Goal: Task Accomplishment & Management: Use online tool/utility

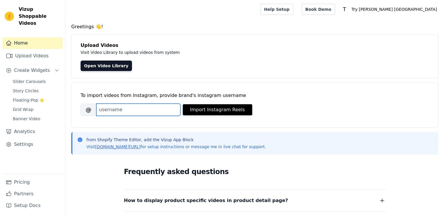
click at [104, 111] on input "Brand's Instagram Username" at bounding box center [138, 110] width 84 height 12
type input "try.[PERSON_NAME]"
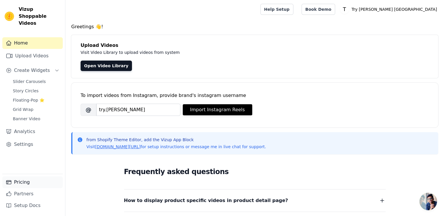
click at [19, 184] on link "Pricing" at bounding box center [32, 183] width 60 height 12
click at [223, 113] on button "Import Instagram Reels" at bounding box center [217, 109] width 69 height 11
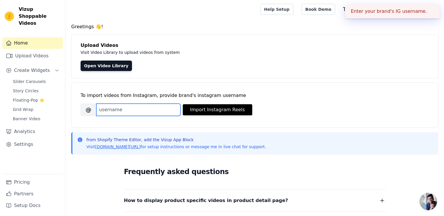
click at [124, 111] on input "Brand's Instagram Username" at bounding box center [138, 110] width 84 height 12
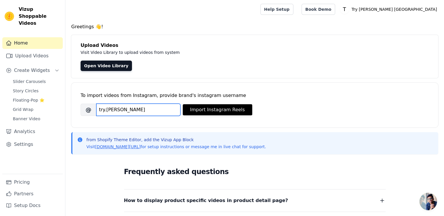
type input "try.moody"
click at [238, 118] on div "To import videos from Instagram, provide brand's instagram username Brand's Ins…" at bounding box center [254, 101] width 348 height 36
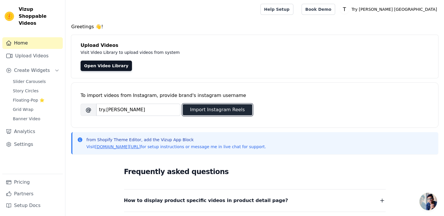
click at [237, 113] on button "Import Instagram Reels" at bounding box center [217, 109] width 69 height 11
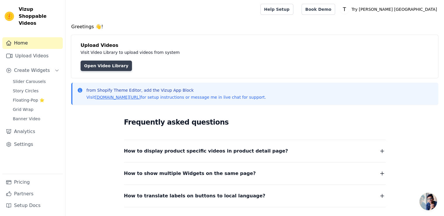
click at [111, 64] on link "Open Video Library" at bounding box center [105, 66] width 51 height 10
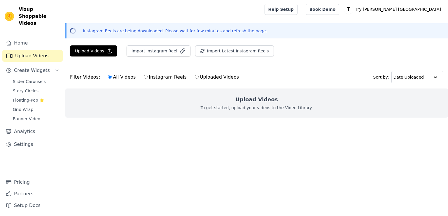
click at [144, 77] on input "Instagram Reels" at bounding box center [146, 77] width 4 height 4
radio input "true"
click at [194, 76] on label "Uploaded Videos" at bounding box center [216, 77] width 45 height 8
click at [195, 76] on input "Uploaded Videos" at bounding box center [197, 77] width 4 height 4
radio input "true"
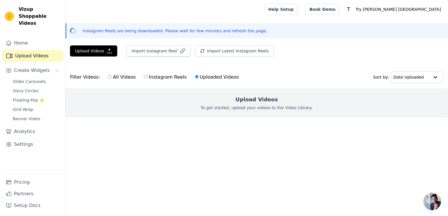
click at [108, 78] on input "All Videos" at bounding box center [110, 77] width 4 height 4
radio input "true"
click at [160, 51] on button "Import Instagram Reel" at bounding box center [159, 50] width 64 height 11
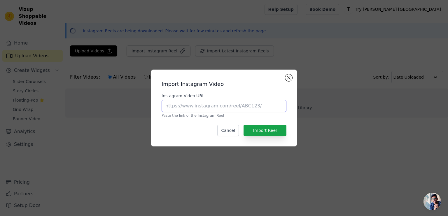
click at [203, 105] on input "Instagram Video URL" at bounding box center [224, 106] width 125 height 12
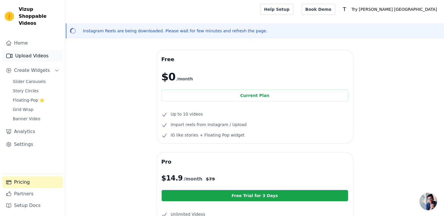
click at [27, 52] on link "Upload Videos" at bounding box center [32, 56] width 60 height 12
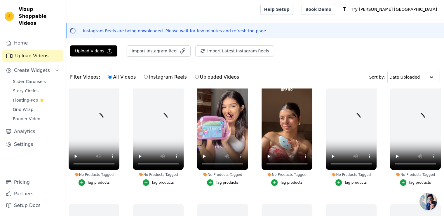
scroll to position [146, 0]
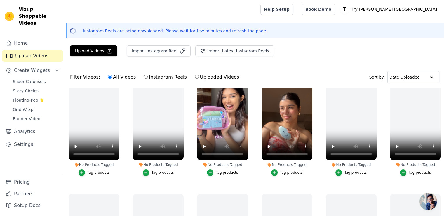
click at [220, 173] on div "Tag products" at bounding box center [226, 173] width 22 height 5
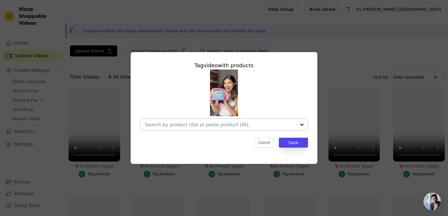
click at [257, 124] on input "No Products Tagged Tag video with products Cancel Save Tag products" at bounding box center [220, 125] width 151 height 6
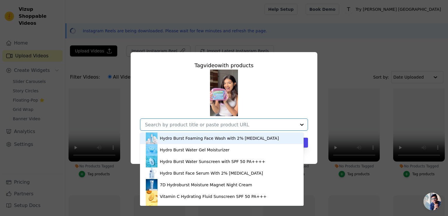
click at [358, 57] on div "Tag video with products Hydro Burst Foaming Face Wash with 2% Hyaluronic Acid H…" at bounding box center [223, 108] width 429 height 131
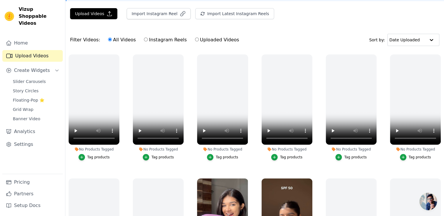
scroll to position [0, 0]
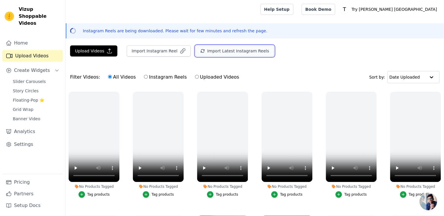
click at [227, 55] on button "Import Latest Instagram Reels" at bounding box center [234, 50] width 79 height 11
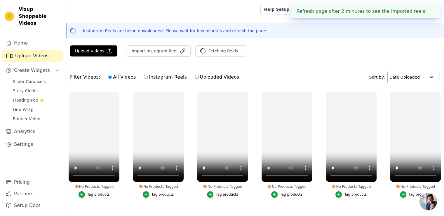
click at [422, 77] on input "text" at bounding box center [407, 77] width 36 height 12
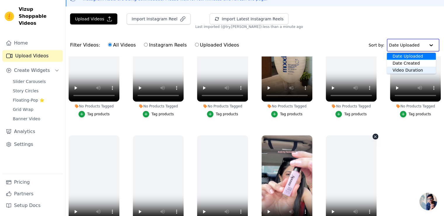
scroll to position [84, 0]
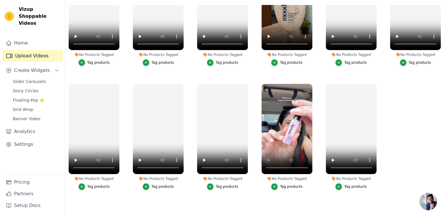
click at [291, 185] on div "Tag products" at bounding box center [291, 187] width 22 height 5
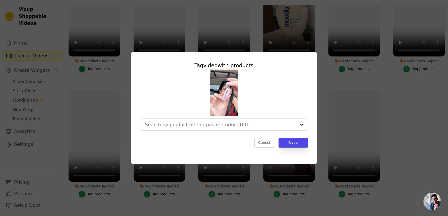
scroll to position [550, 0]
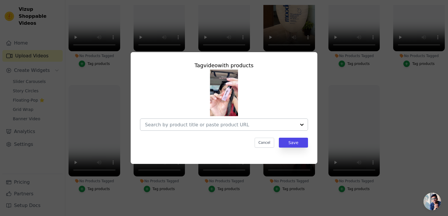
click at [241, 124] on input "No Products Tagged Tag video with products Cancel Save Tag products" at bounding box center [220, 125] width 151 height 6
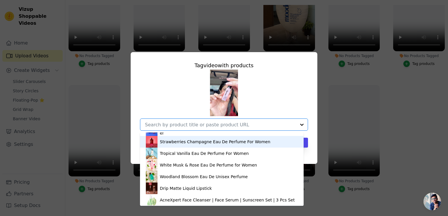
scroll to position [224, 0]
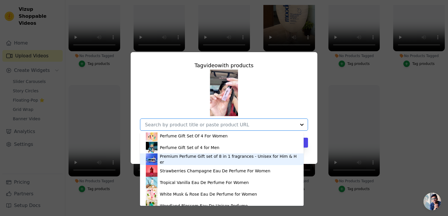
click at [181, 162] on div "Premium Perfume Gift set of 8 in 1 fragrances - Unisex for Him & Her" at bounding box center [229, 160] width 138 height 12
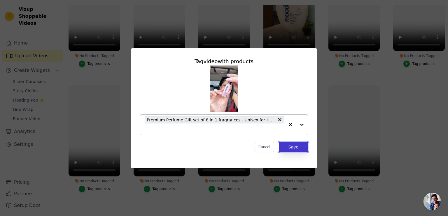
click at [287, 151] on button "Save" at bounding box center [293, 147] width 29 height 10
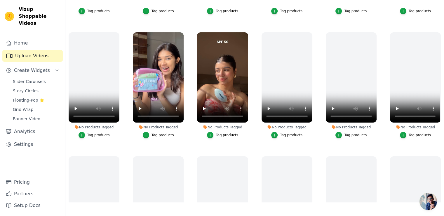
click at [223, 133] on div "Tag products" at bounding box center [226, 135] width 22 height 5
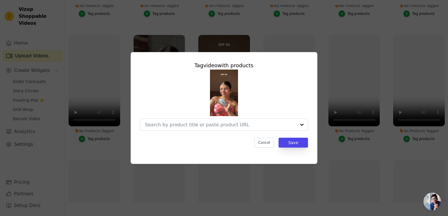
scroll to position [227, 0]
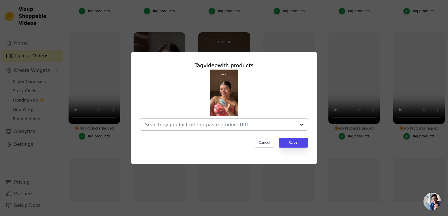
click at [299, 126] on div at bounding box center [302, 125] width 12 height 12
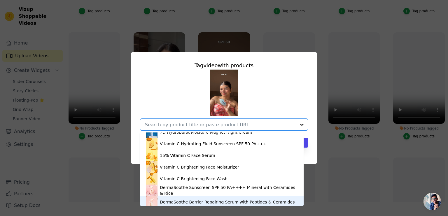
scroll to position [0, 0]
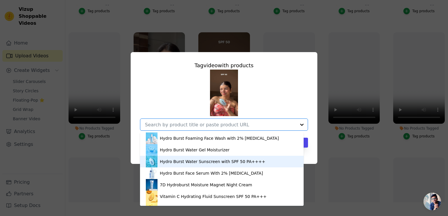
click at [170, 160] on div "Hydro Burst Water Sunscreen with SPF 50 PA++++" at bounding box center [212, 162] width 105 height 6
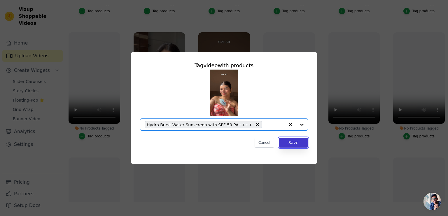
click at [292, 145] on button "Save" at bounding box center [293, 143] width 29 height 10
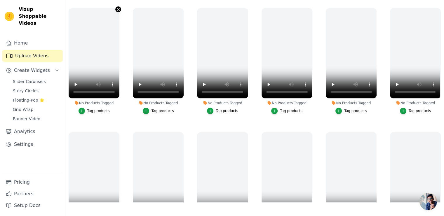
click at [117, 9] on icon "button" at bounding box center [118, 9] width 4 height 4
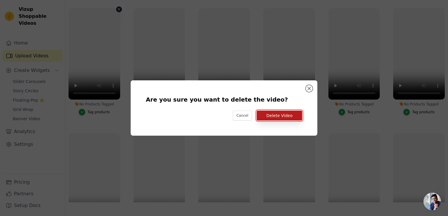
click at [280, 115] on button "Delete Video" at bounding box center [279, 116] width 45 height 10
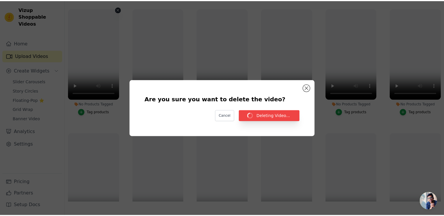
scroll to position [84, 0]
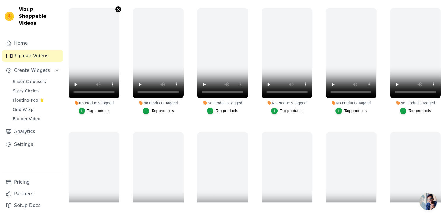
click at [118, 9] on icon "button" at bounding box center [118, 9] width 4 height 4
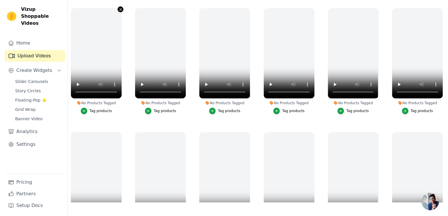
scroll to position [0, 0]
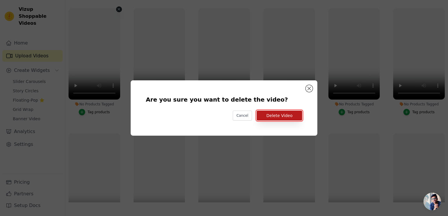
click at [282, 116] on button "Delete Video" at bounding box center [279, 116] width 45 height 10
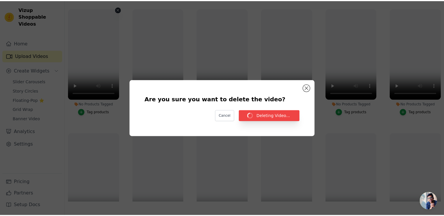
scroll to position [84, 0]
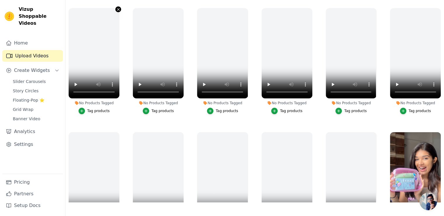
click at [118, 8] on icon "button" at bounding box center [118, 9] width 4 height 4
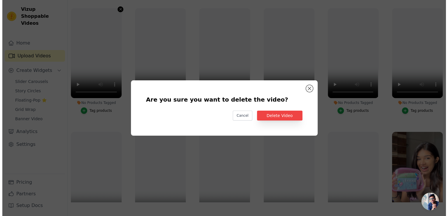
scroll to position [0, 0]
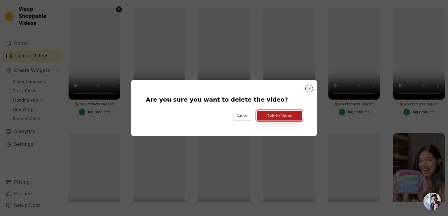
click at [288, 115] on button "Delete Video" at bounding box center [279, 116] width 45 height 10
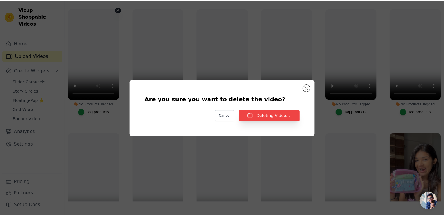
scroll to position [84, 0]
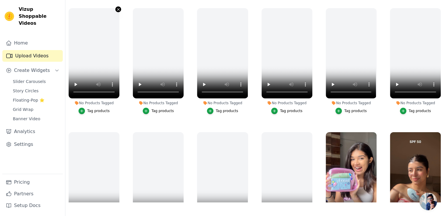
click at [117, 9] on icon "button" at bounding box center [118, 9] width 2 height 2
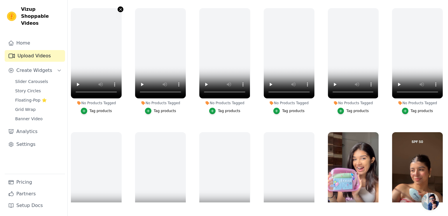
scroll to position [0, 0]
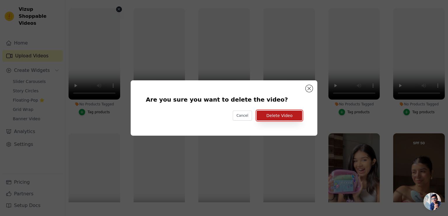
click at [286, 117] on button "Delete Video" at bounding box center [279, 116] width 45 height 10
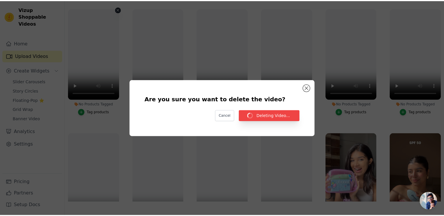
scroll to position [84, 0]
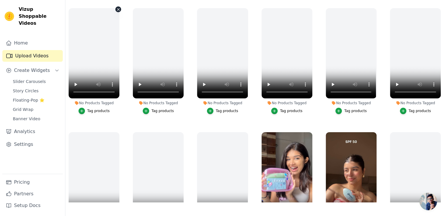
click at [118, 9] on icon "button" at bounding box center [118, 9] width 2 height 2
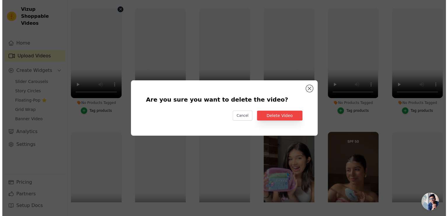
scroll to position [0, 0]
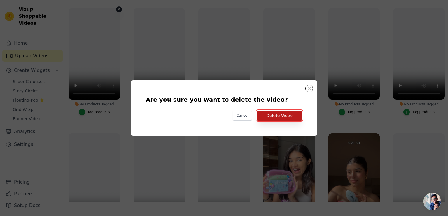
click at [272, 114] on button "Delete Video" at bounding box center [279, 116] width 45 height 10
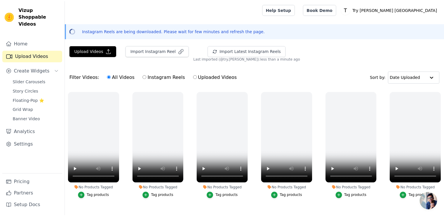
scroll to position [84, 0]
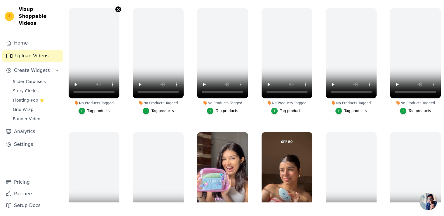
click at [117, 10] on icon "button" at bounding box center [118, 9] width 4 height 4
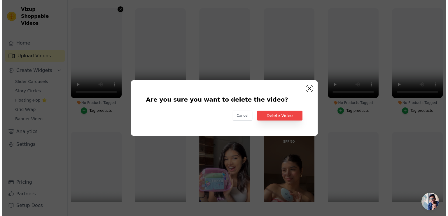
scroll to position [0, 0]
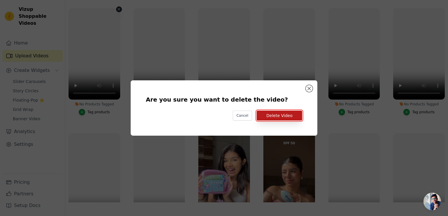
click at [278, 118] on button "Delete Video" at bounding box center [279, 116] width 45 height 10
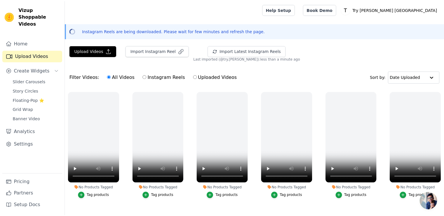
scroll to position [84, 0]
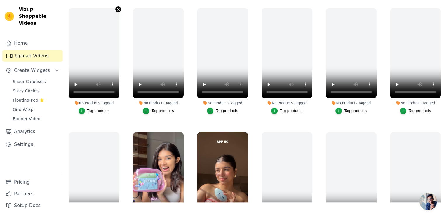
click at [116, 9] on icon "button" at bounding box center [118, 9] width 4 height 4
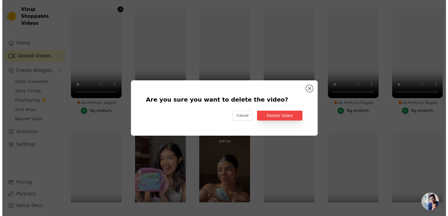
scroll to position [0, 0]
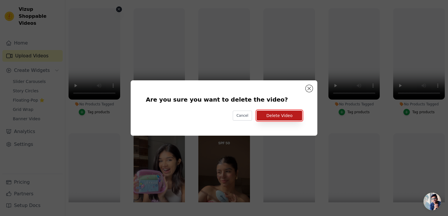
click at [276, 116] on button "Delete Video" at bounding box center [279, 116] width 45 height 10
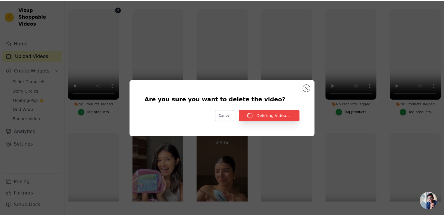
scroll to position [84, 0]
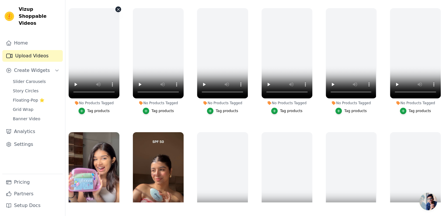
click at [119, 10] on icon "button" at bounding box center [118, 9] width 4 height 4
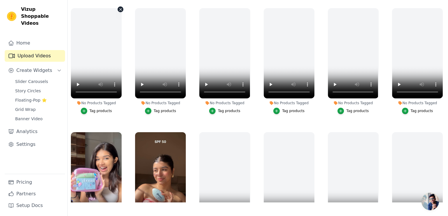
scroll to position [0, 0]
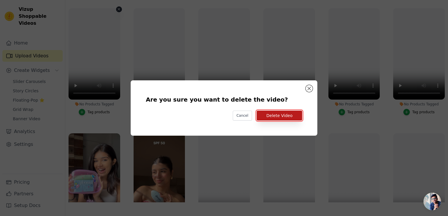
click at [287, 118] on button "Delete Video" at bounding box center [279, 116] width 45 height 10
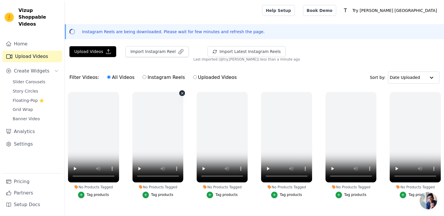
scroll to position [84, 0]
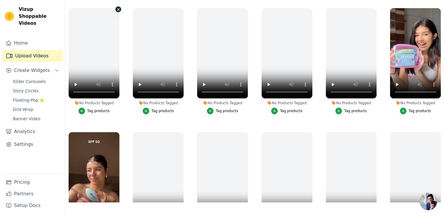
click at [118, 10] on icon "button" at bounding box center [118, 9] width 4 height 4
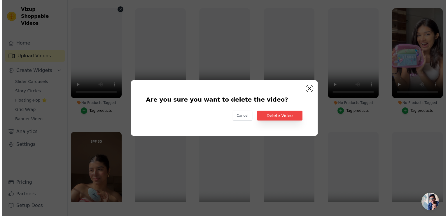
scroll to position [0, 0]
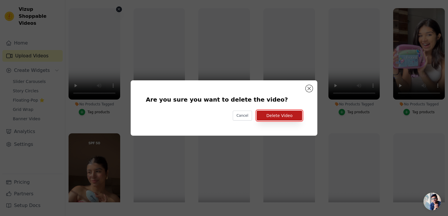
click at [277, 115] on button "Delete Video" at bounding box center [279, 116] width 45 height 10
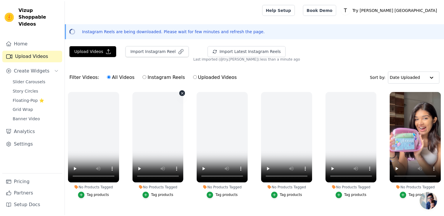
scroll to position [84, 0]
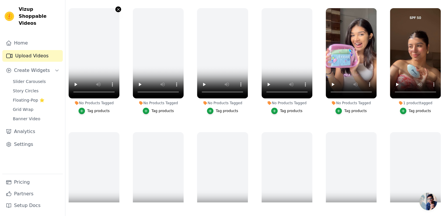
click at [119, 8] on icon "button" at bounding box center [118, 9] width 2 height 2
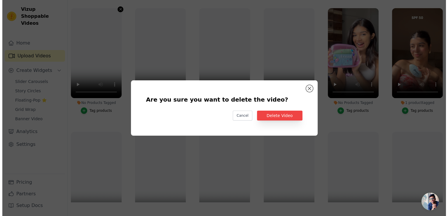
scroll to position [0, 0]
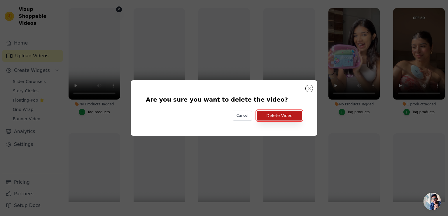
click at [282, 116] on button "Delete Video" at bounding box center [279, 116] width 45 height 10
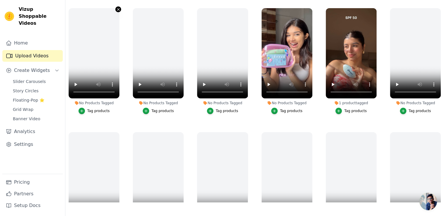
click at [117, 9] on icon "button" at bounding box center [118, 9] width 4 height 4
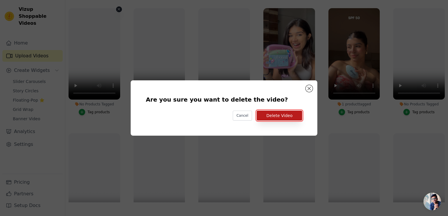
click at [286, 118] on button "Delete Video" at bounding box center [279, 116] width 45 height 10
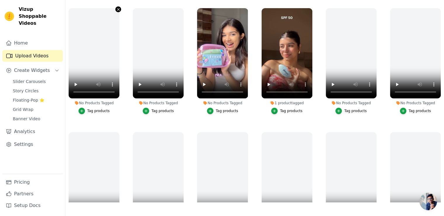
click at [118, 9] on icon "button" at bounding box center [118, 9] width 2 height 2
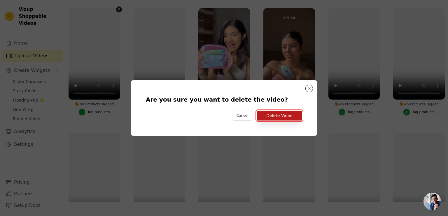
click at [277, 114] on button "Delete Video" at bounding box center [279, 116] width 45 height 10
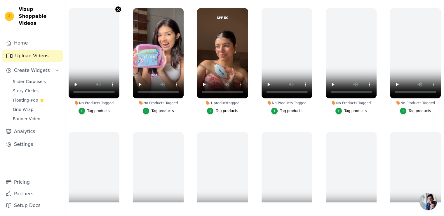
click at [118, 8] on icon "button" at bounding box center [118, 9] width 2 height 2
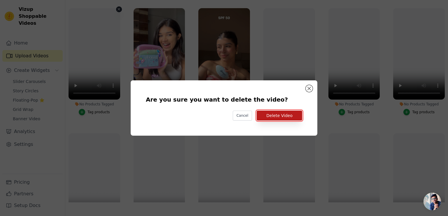
click at [288, 117] on button "Delete Video" at bounding box center [279, 116] width 45 height 10
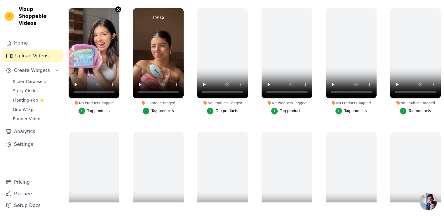
click at [118, 8] on icon "button" at bounding box center [118, 9] width 4 height 4
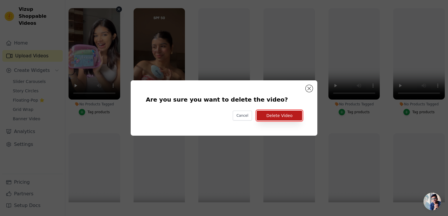
click at [288, 117] on button "Delete Video" at bounding box center [279, 116] width 45 height 10
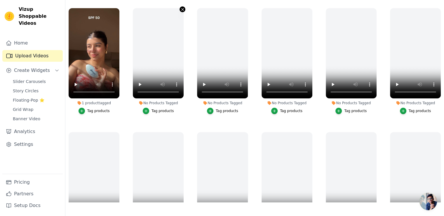
click at [181, 8] on icon "button" at bounding box center [182, 9] width 2 height 2
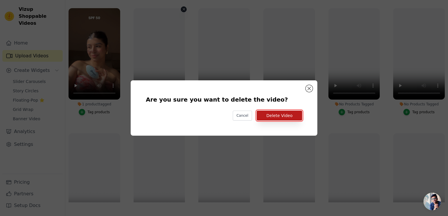
click at [274, 117] on button "Delete Video" at bounding box center [279, 116] width 45 height 10
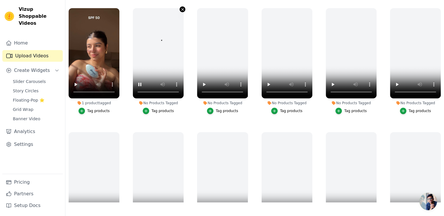
click at [182, 10] on icon "button" at bounding box center [182, 9] width 4 height 4
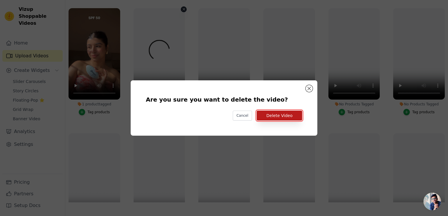
click at [289, 113] on button "Delete Video" at bounding box center [279, 116] width 45 height 10
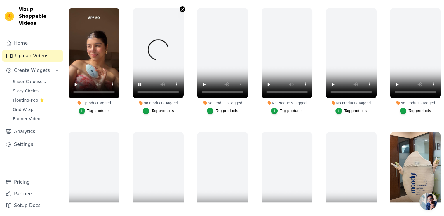
click at [181, 8] on icon "button" at bounding box center [182, 9] width 2 height 2
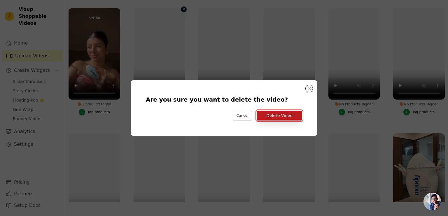
click at [278, 119] on button "Delete Video" at bounding box center [279, 116] width 45 height 10
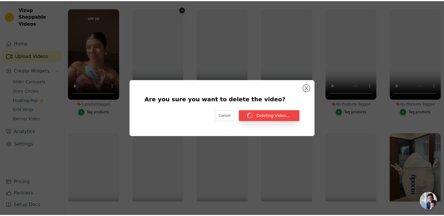
scroll to position [84, 0]
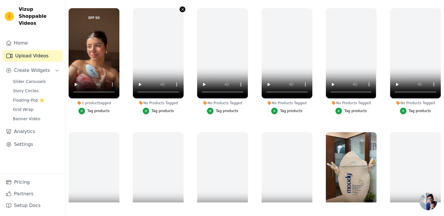
click at [180, 9] on icon "button" at bounding box center [182, 9] width 4 height 4
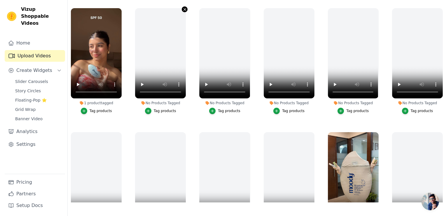
scroll to position [0, 0]
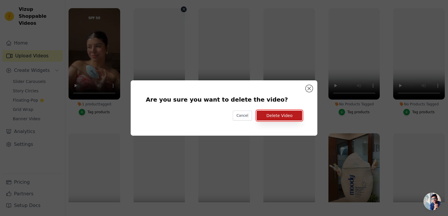
click at [274, 117] on button "Delete Video" at bounding box center [279, 116] width 45 height 10
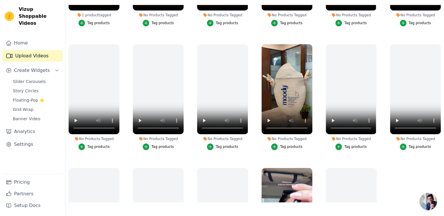
scroll to position [87, 0]
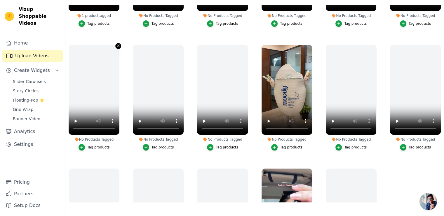
click at [118, 45] on icon "button" at bounding box center [118, 46] width 2 height 2
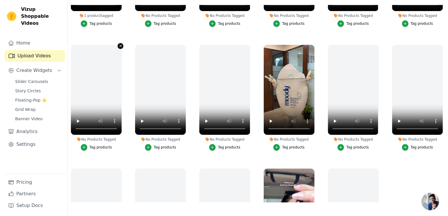
scroll to position [0, 0]
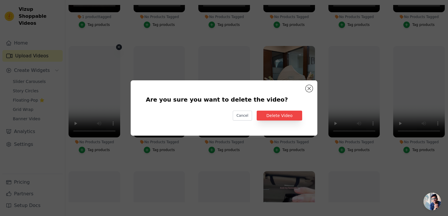
click at [116, 44] on button "Are you sure you want to delete the video? Cancel Delete Video No Products Tagg…" at bounding box center [119, 47] width 6 height 6
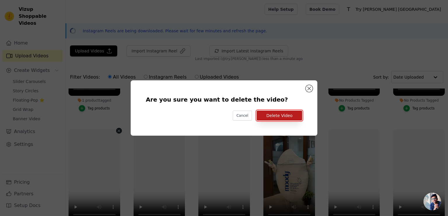
click at [284, 115] on button "Delete Video" at bounding box center [279, 116] width 45 height 10
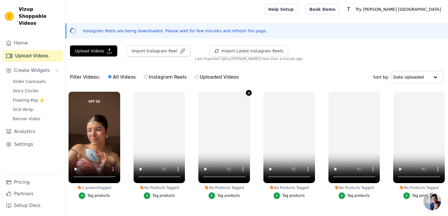
click at [248, 93] on icon "button" at bounding box center [249, 93] width 4 height 4
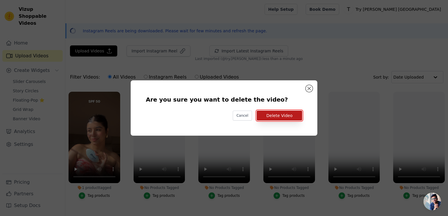
click at [276, 118] on button "Delete Video" at bounding box center [279, 116] width 45 height 10
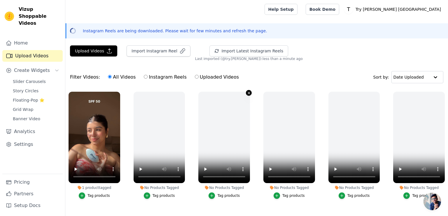
click at [247, 94] on icon "button" at bounding box center [249, 93] width 4 height 4
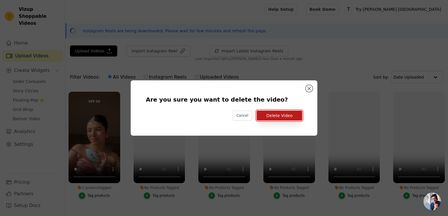
click at [276, 119] on button "Delete Video" at bounding box center [279, 116] width 45 height 10
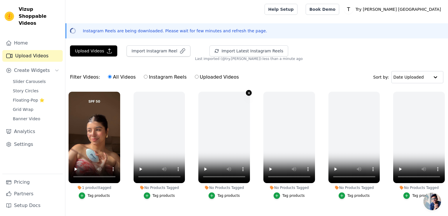
click at [248, 93] on icon "button" at bounding box center [249, 93] width 2 height 2
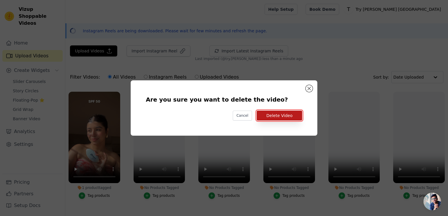
click at [281, 114] on button "Delete Video" at bounding box center [279, 116] width 45 height 10
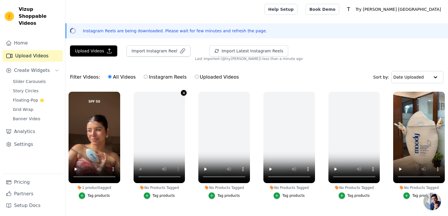
click at [183, 92] on icon "button" at bounding box center [184, 93] width 4 height 4
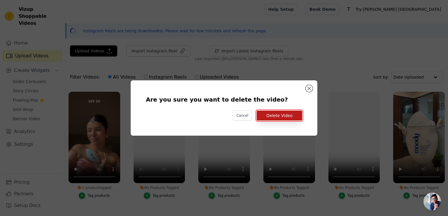
click at [272, 118] on button "Delete Video" at bounding box center [279, 116] width 45 height 10
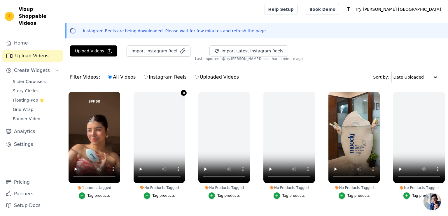
click at [182, 92] on icon "button" at bounding box center [184, 93] width 4 height 4
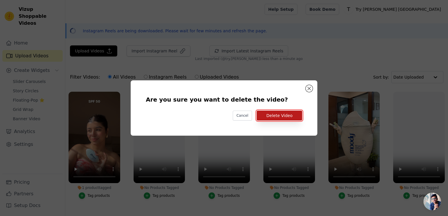
click at [274, 115] on button "Delete Video" at bounding box center [279, 116] width 45 height 10
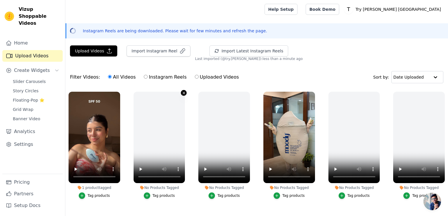
click at [183, 92] on icon "button" at bounding box center [184, 93] width 2 height 2
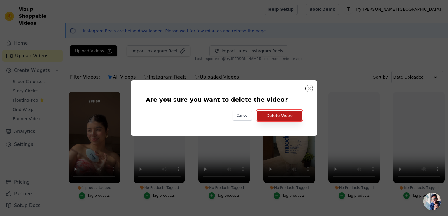
click at [274, 118] on button "Delete Video" at bounding box center [279, 116] width 45 height 10
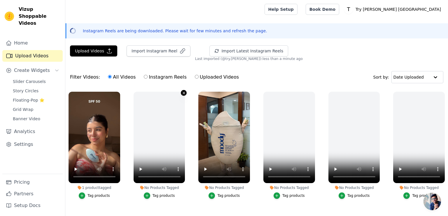
click at [183, 93] on icon "button" at bounding box center [184, 93] width 2 height 2
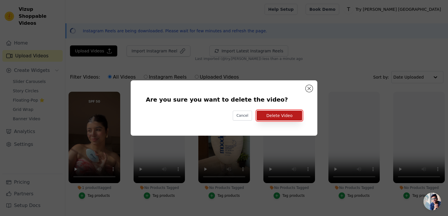
click at [271, 119] on button "Delete Video" at bounding box center [279, 116] width 45 height 10
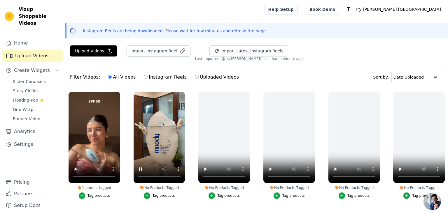
click at [261, 77] on div "Filter Videos: All Videos Instagram Reels Uploaded Videos Sort by: Date Uploaded" at bounding box center [256, 77] width 383 height 23
click at [162, 194] on div "Tag products" at bounding box center [164, 196] width 22 height 5
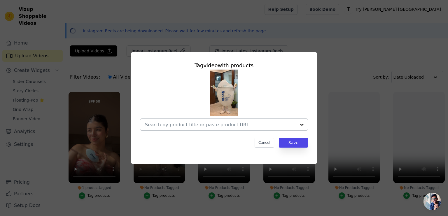
click at [192, 122] on input "No Products Tagged Tag video with products Cancel Save Tag products" at bounding box center [220, 125] width 151 height 6
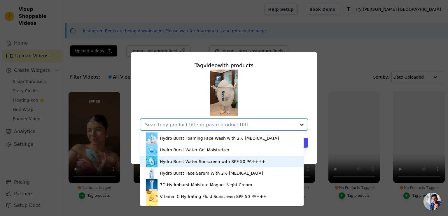
click at [172, 164] on div "Hydro Burst Water Sunscreen with SPF 50 PA++++" at bounding box center [212, 162] width 105 height 6
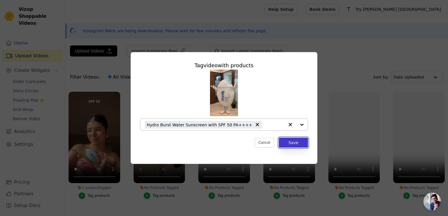
click at [295, 143] on button "Save" at bounding box center [293, 143] width 29 height 10
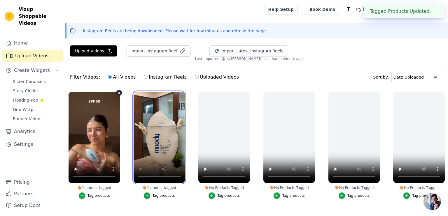
drag, startPoint x: 156, startPoint y: 119, endPoint x: 82, endPoint y: 116, distance: 73.5
click at [82, 116] on ul "1 product tagged Tag products 1 product tagged Tag products No Products Tagged …" at bounding box center [256, 188] width 383 height 198
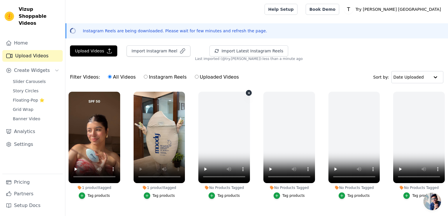
click at [248, 94] on icon "button" at bounding box center [249, 93] width 4 height 4
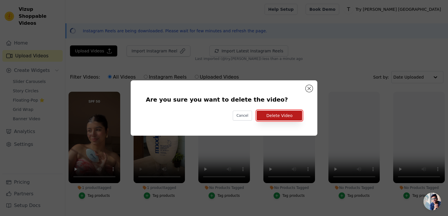
click at [273, 112] on button "Delete Video" at bounding box center [279, 116] width 45 height 10
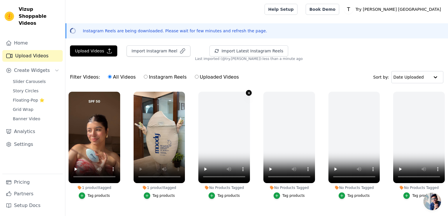
click at [248, 92] on icon "button" at bounding box center [249, 93] width 2 height 2
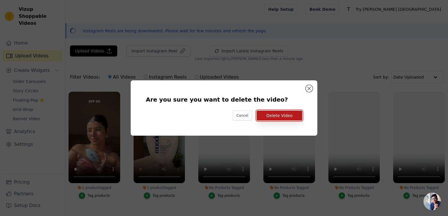
click at [283, 115] on button "Delete Video" at bounding box center [279, 116] width 45 height 10
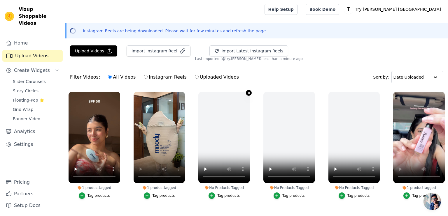
click at [248, 92] on icon "button" at bounding box center [249, 93] width 2 height 2
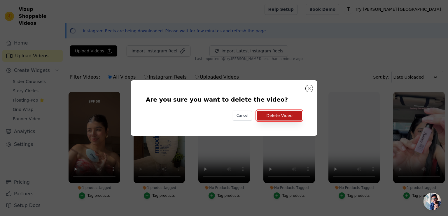
click at [278, 115] on button "Delete Video" at bounding box center [279, 116] width 45 height 10
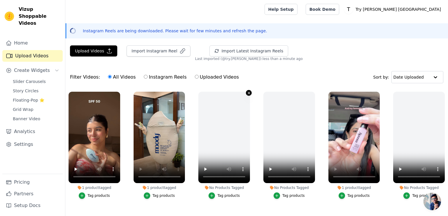
click at [249, 92] on icon "button" at bounding box center [249, 93] width 4 height 4
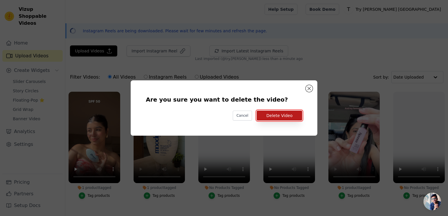
click at [286, 118] on button "Delete Video" at bounding box center [279, 116] width 45 height 10
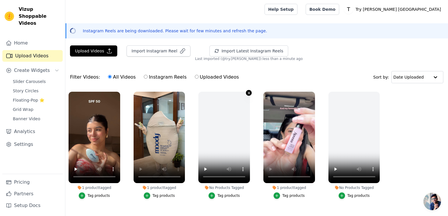
click at [249, 92] on icon "button" at bounding box center [249, 93] width 4 height 4
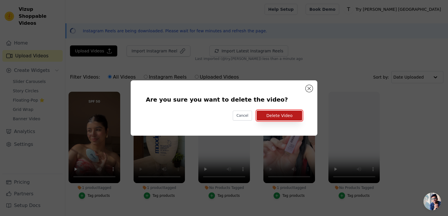
click at [277, 116] on button "Delete Video" at bounding box center [279, 116] width 45 height 10
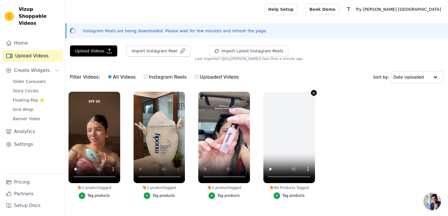
click at [313, 93] on icon "button" at bounding box center [314, 93] width 2 height 2
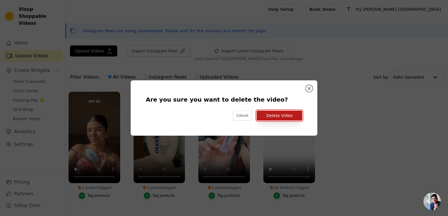
click at [292, 116] on button "Delete Video" at bounding box center [279, 116] width 45 height 10
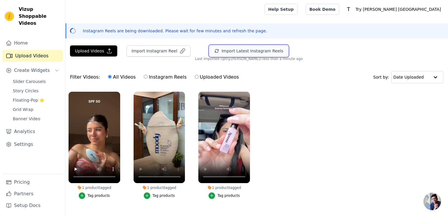
click at [242, 52] on button "Import Latest Instagram Reels" at bounding box center [248, 50] width 79 height 11
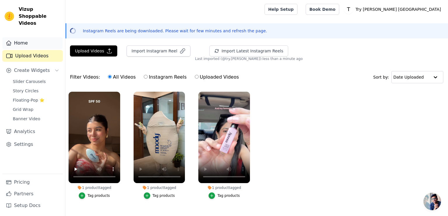
click at [22, 37] on link "Home" at bounding box center [32, 43] width 60 height 12
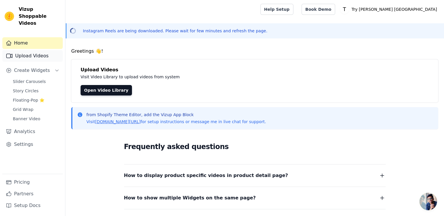
click at [35, 51] on link "Upload Videos" at bounding box center [32, 56] width 60 height 12
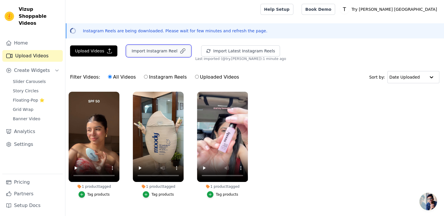
click at [149, 54] on button "Import Instagram Reel" at bounding box center [159, 50] width 64 height 11
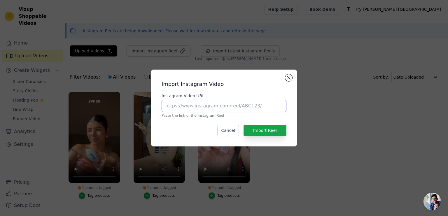
click at [211, 105] on input "Instagram Video URL" at bounding box center [224, 106] width 125 height 12
click at [188, 107] on input "Instagram Video URL" at bounding box center [224, 106] width 125 height 12
paste input "https://www.instagram.com/reel/DIgdjq9pana/?utm_source=ig_web_copy_link&igsh=MW…"
type input "https://www.instagram.com/reel/DIgdjq9pana/?utm_source=ig_web_copy_link&igsh=MW…"
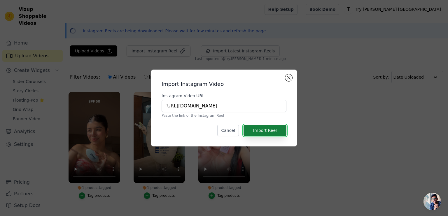
click at [276, 133] on button "Import Reel" at bounding box center [264, 130] width 43 height 11
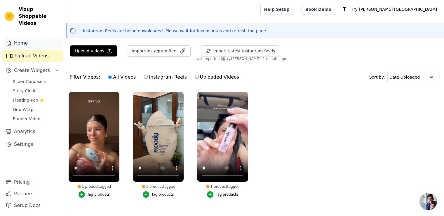
click at [20, 37] on link "Home" at bounding box center [32, 43] width 60 height 12
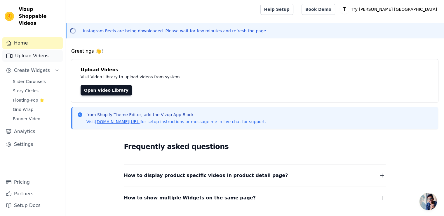
click at [29, 50] on link "Upload Videos" at bounding box center [32, 56] width 60 height 12
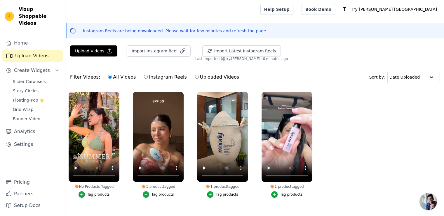
click at [98, 195] on div "Tag products" at bounding box center [98, 194] width 22 height 5
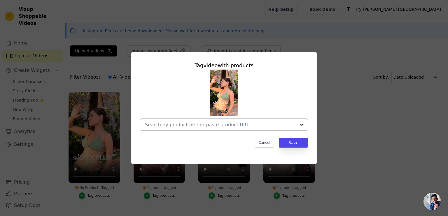
click at [296, 123] on div at bounding box center [302, 125] width 12 height 12
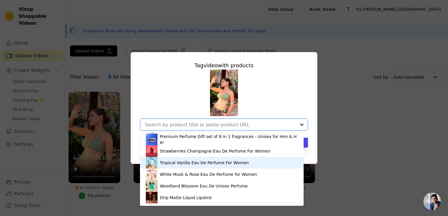
scroll to position [253, 0]
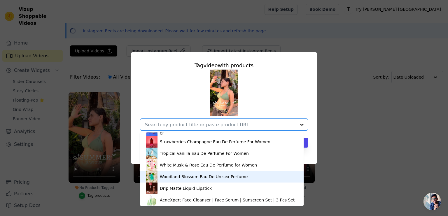
drag, startPoint x: 172, startPoint y: 201, endPoint x: 175, endPoint y: 175, distance: 26.1
click at [175, 175] on div "Hydro Burst Foaming Face Wash with 2% Hyaluronic Acid Hydro Burst Water Gel Moi…" at bounding box center [222, 169] width 164 height 73
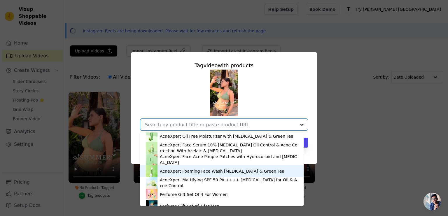
scroll to position [175, 0]
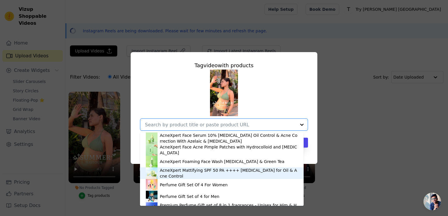
click at [167, 173] on div "AcneXpert Mattifying SPF 50 PA ++++ Niacinamide for Oil & Acne Control" at bounding box center [229, 174] width 138 height 12
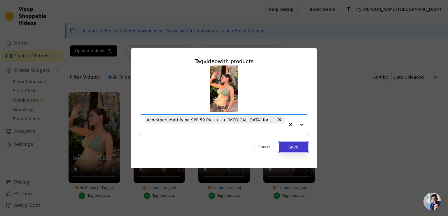
click at [297, 145] on button "Save" at bounding box center [293, 147] width 29 height 10
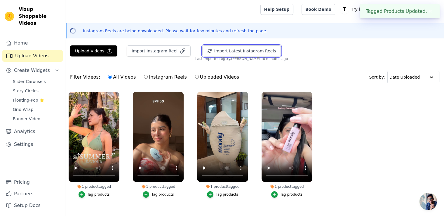
drag, startPoint x: 226, startPoint y: 48, endPoint x: 198, endPoint y: 27, distance: 35.2
click at [204, 25] on div "Open sidebar Help Setup Book Demo Open user menu T Try Moody Nepal Settings Hel…" at bounding box center [222, 113] width 444 height 227
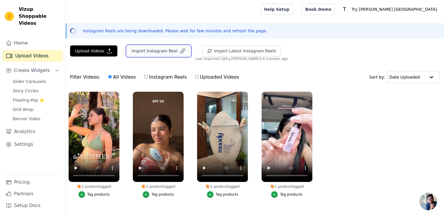
click at [159, 47] on button "Import Instagram Reel" at bounding box center [159, 50] width 64 height 11
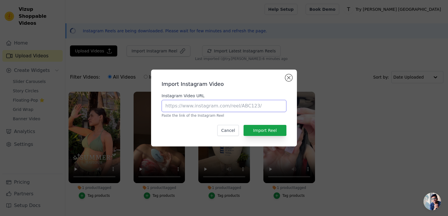
click at [210, 105] on input "Instagram Video URL" at bounding box center [224, 106] width 125 height 12
paste input "https://www.instagram.com/reel/DEFS_ico5Tv/?utm_source=ig_web_copy_link&igsh=MX…"
type input "https://www.instagram.com/reel/DEFS_ico5Tv/?utm_source=ig_web_copy_link&igsh=MX…"
click at [264, 132] on button "Import Reel" at bounding box center [264, 130] width 43 height 11
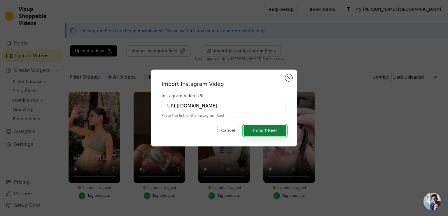
scroll to position [0, 0]
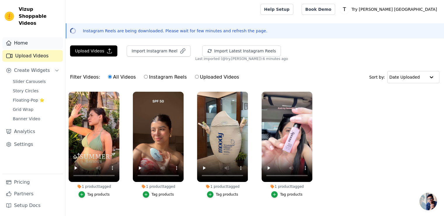
click at [22, 38] on link "Home" at bounding box center [32, 43] width 60 height 12
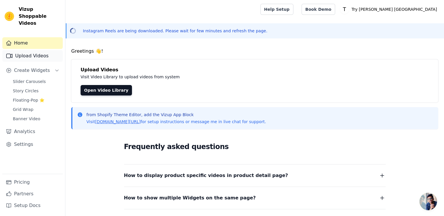
click at [25, 50] on link "Upload Videos" at bounding box center [32, 56] width 60 height 12
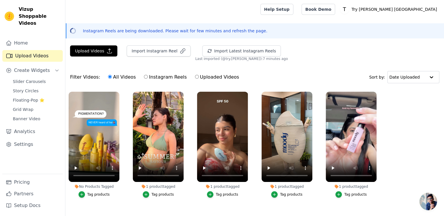
click at [97, 193] on div "Tag products" at bounding box center [98, 194] width 22 height 5
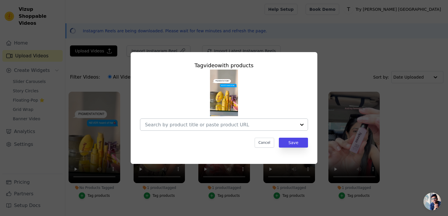
click at [243, 126] on input "No Products Tagged Tag video with products Cancel Save Tag products" at bounding box center [220, 125] width 151 height 6
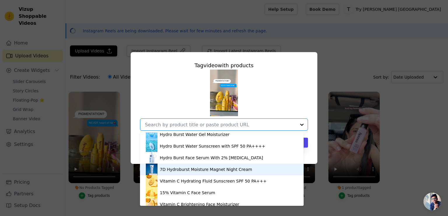
scroll to position [29, 0]
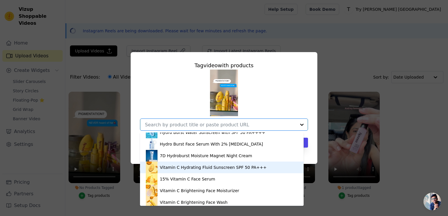
click at [178, 167] on div "Vitamin C Hydrating Fluid Sunscreen SPF 50 PA+++" at bounding box center [213, 168] width 107 height 6
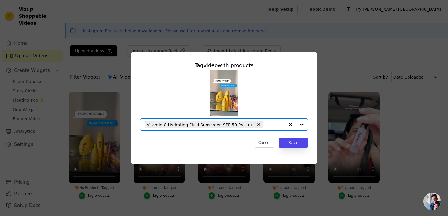
click at [276, 123] on input "No Products Tagged Tag video with products Option Vitamin C Hydrating Fluid Sun…" at bounding box center [275, 125] width 18 height 6
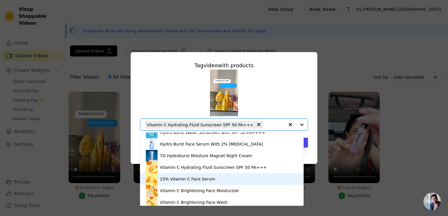
click at [175, 180] on div "15% Vitamin C Face Serum" at bounding box center [187, 179] width 55 height 6
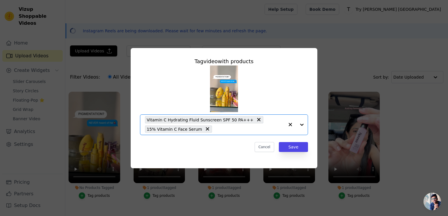
click at [255, 130] on input "No Products Tagged Tag video with products Option Vitamin C Hydrating Fluid Sun…" at bounding box center [249, 130] width 69 height 6
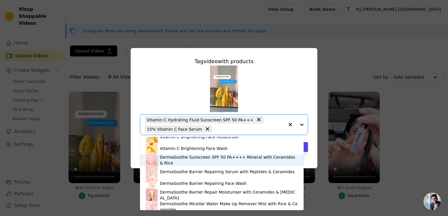
scroll to position [58, 0]
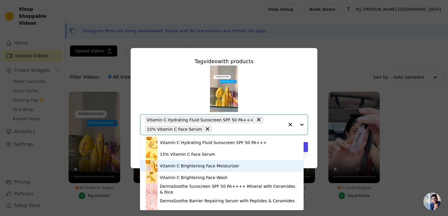
click at [175, 167] on div "Vitamin C Brightening Face Moisturizer" at bounding box center [199, 166] width 79 height 6
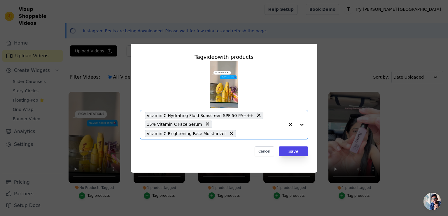
click at [248, 131] on input "No Products Tagged Tag video with products Option Vitamin C Hydrating Fluid Sun…" at bounding box center [261, 134] width 45 height 6
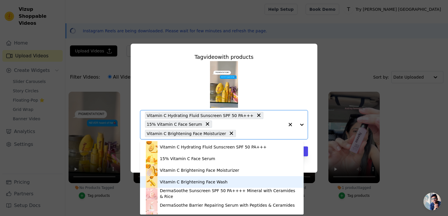
click at [172, 183] on div "Vitamin C Brightening Face Wash" at bounding box center [194, 182] width 68 height 6
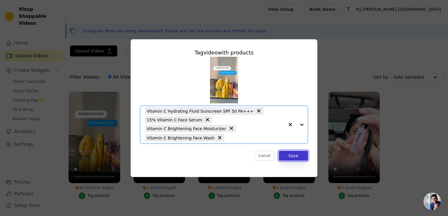
click at [297, 157] on button "Save" at bounding box center [293, 156] width 29 height 10
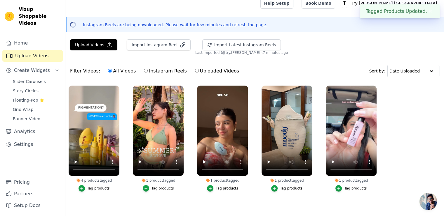
scroll to position [0, 0]
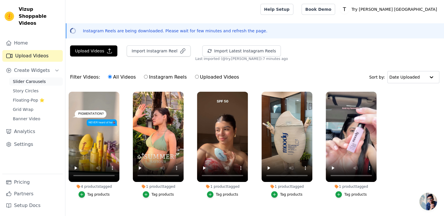
click at [30, 79] on span "Slider Carousels" at bounding box center [29, 82] width 33 height 6
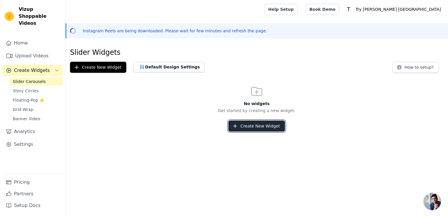
click at [260, 127] on button "Create New Widget" at bounding box center [256, 126] width 56 height 11
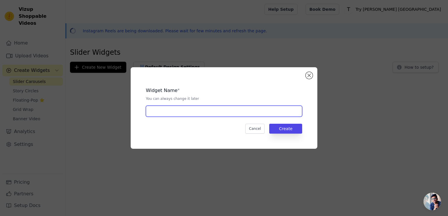
click at [168, 108] on input "text" at bounding box center [224, 111] width 156 height 11
type input "Homepage"
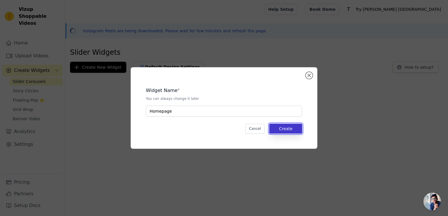
click at [287, 128] on button "Create" at bounding box center [285, 129] width 33 height 10
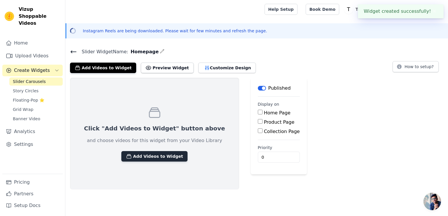
click at [142, 158] on button "Add Videos to Widget" at bounding box center [154, 156] width 66 height 10
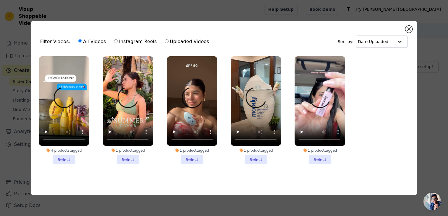
click at [257, 158] on li "1 product tagged Select" at bounding box center [256, 110] width 50 height 108
click at [0, 0] on input "1 product tagged Select" at bounding box center [0, 0] width 0 height 0
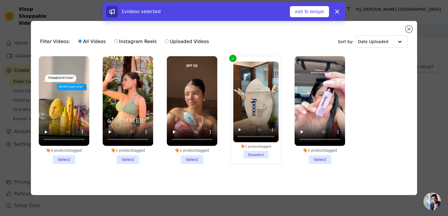
click at [135, 158] on li "1 product tagged Select" at bounding box center [128, 110] width 50 height 108
click at [0, 0] on input "1 product tagged Select" at bounding box center [0, 0] width 0 height 0
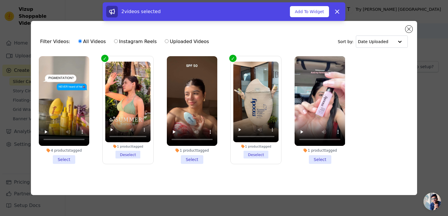
click at [63, 159] on li "4 products tagged Select" at bounding box center [64, 110] width 50 height 108
click at [0, 0] on input "4 products tagged Select" at bounding box center [0, 0] width 0 height 0
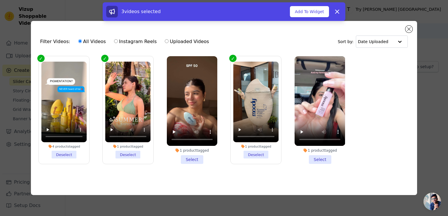
click at [321, 159] on li "1 product tagged Select" at bounding box center [320, 110] width 50 height 108
click at [0, 0] on input "1 product tagged Select" at bounding box center [0, 0] width 0 height 0
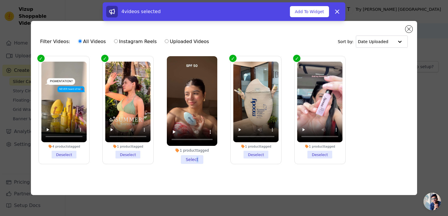
click at [197, 160] on li "1 product tagged Select" at bounding box center [192, 110] width 50 height 108
click at [194, 158] on li "1 product tagged Select" at bounding box center [192, 110] width 50 height 108
click at [0, 0] on input "1 product tagged Select" at bounding box center [0, 0] width 0 height 0
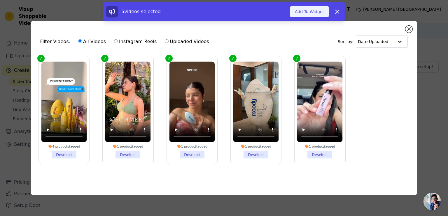
click at [315, 13] on button "Add To Widget" at bounding box center [309, 11] width 39 height 11
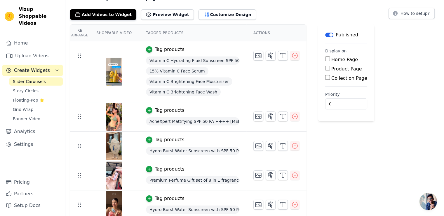
scroll to position [56, 0]
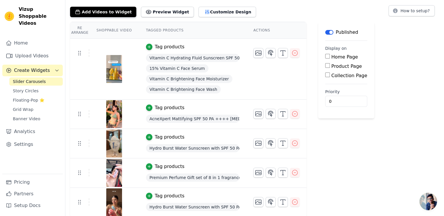
click at [325, 57] on input "Home Page" at bounding box center [327, 56] width 5 height 5
checkbox input "true"
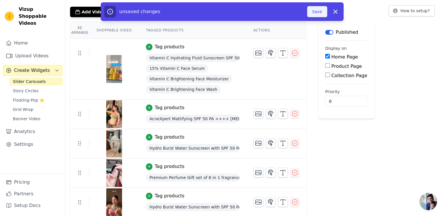
click at [321, 10] on button "Save" at bounding box center [317, 11] width 20 height 11
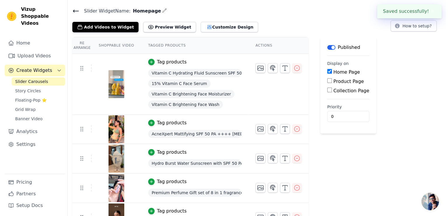
scroll to position [0, 0]
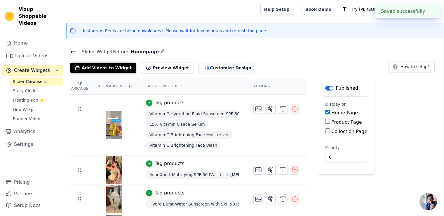
click at [222, 69] on button "Customize Design" at bounding box center [226, 68] width 57 height 10
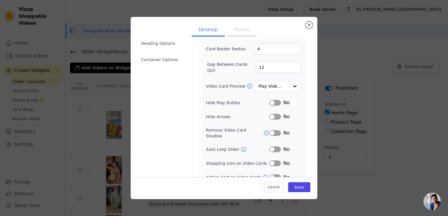
scroll to position [43, 0]
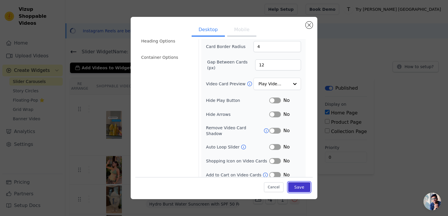
click at [295, 189] on button "Save" at bounding box center [299, 188] width 22 height 10
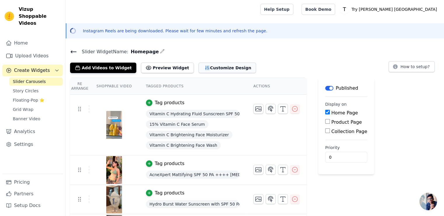
click at [204, 69] on button "Customize Design" at bounding box center [226, 68] width 57 height 10
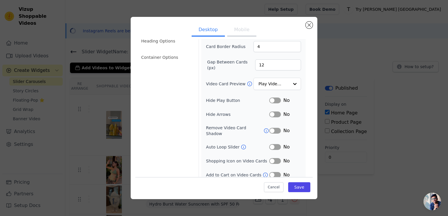
click at [242, 144] on icon at bounding box center [244, 147] width 6 height 6
click at [164, 58] on li "Container Options" at bounding box center [166, 58] width 57 height 12
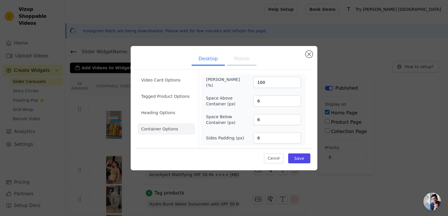
click at [239, 60] on button "Mobile" at bounding box center [241, 59] width 29 height 13
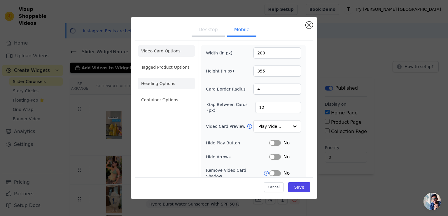
click at [169, 82] on li "Heading Options" at bounding box center [166, 84] width 57 height 12
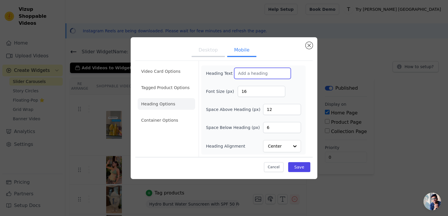
click at [245, 77] on input "Heading Text" at bounding box center [262, 73] width 57 height 11
click at [173, 89] on li "Tagged Product Options" at bounding box center [166, 88] width 57 height 12
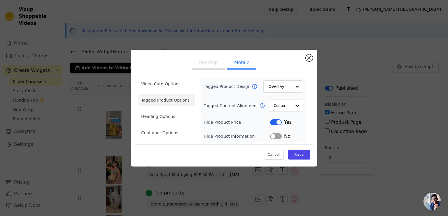
click at [278, 123] on button "Label" at bounding box center [276, 123] width 12 height 6
click at [303, 152] on button "Save" at bounding box center [299, 155] width 22 height 10
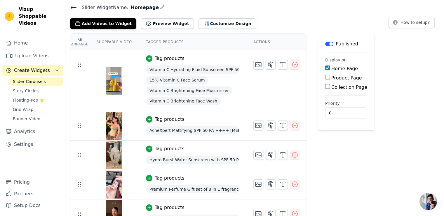
scroll to position [56, 0]
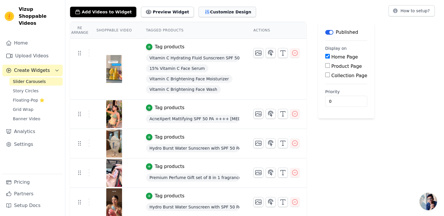
click at [213, 10] on button "Customize Design" at bounding box center [226, 12] width 57 height 10
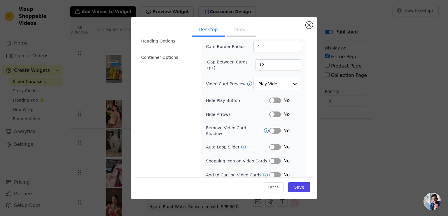
scroll to position [0, 0]
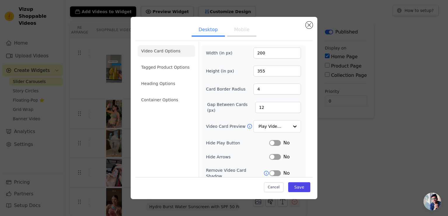
click at [240, 29] on button "Mobile" at bounding box center [241, 30] width 29 height 13
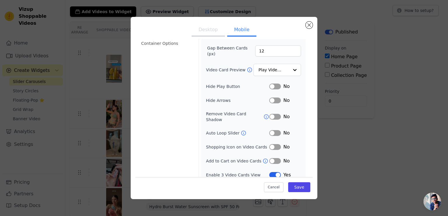
scroll to position [27, 0]
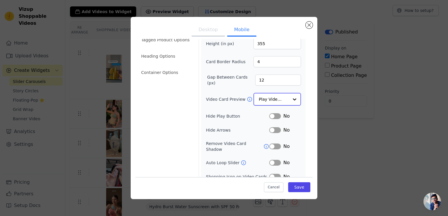
click at [274, 97] on input "Video Card Preview" at bounding box center [274, 100] width 30 height 12
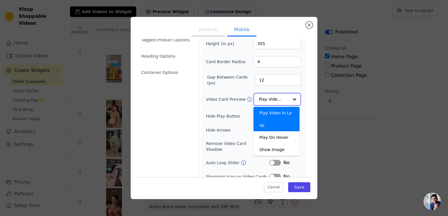
click at [274, 97] on input "Video Card Preview" at bounding box center [274, 100] width 30 height 12
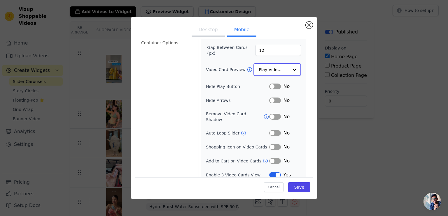
scroll to position [0, 0]
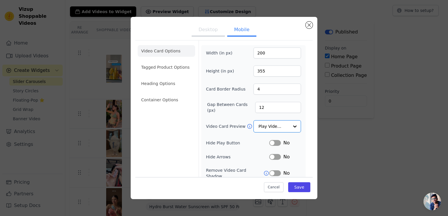
click at [160, 66] on li "Tagged Product Options" at bounding box center [166, 68] width 57 height 12
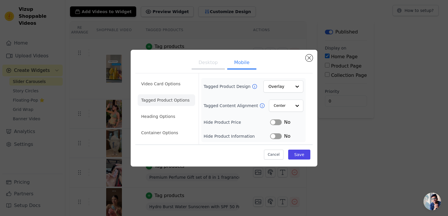
click at [278, 138] on button "Label" at bounding box center [276, 137] width 12 height 6
click at [276, 122] on button "Label" at bounding box center [276, 123] width 12 height 6
click at [302, 155] on button "Save" at bounding box center [299, 155] width 22 height 10
